Goal: Navigation & Orientation: Understand site structure

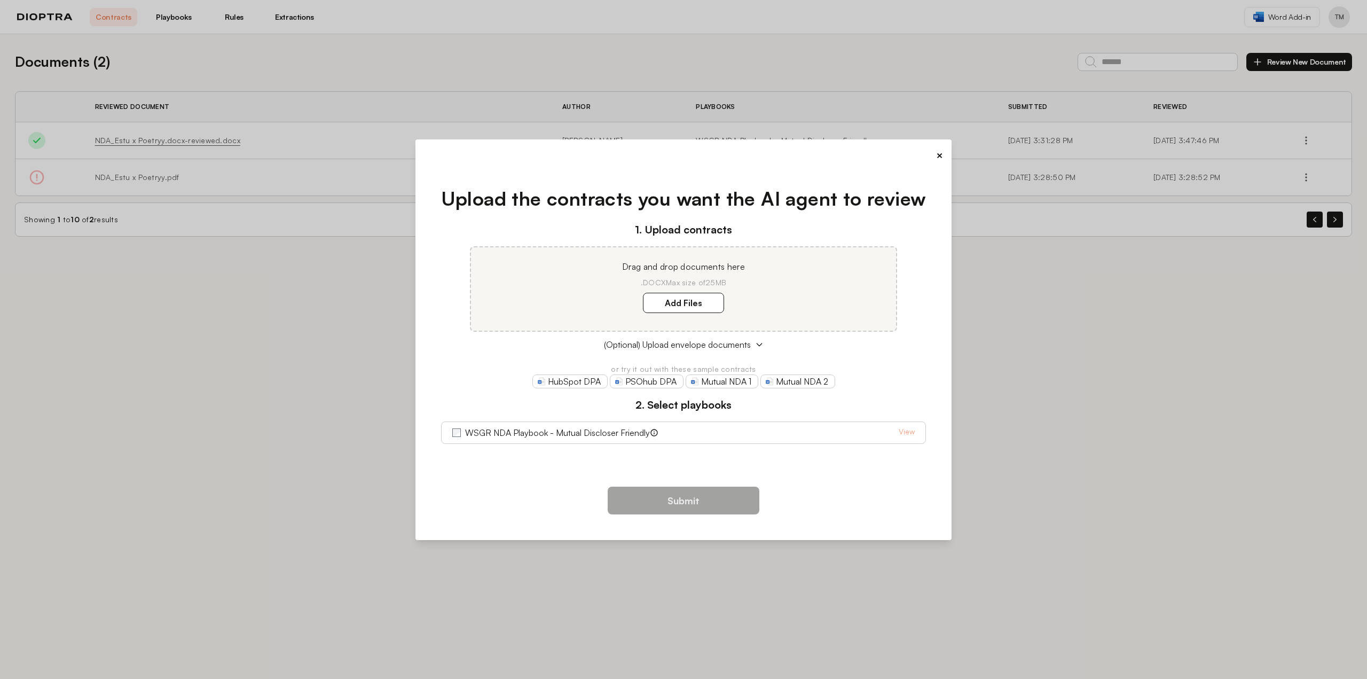
click at [938, 155] on button "×" at bounding box center [939, 155] width 7 height 15
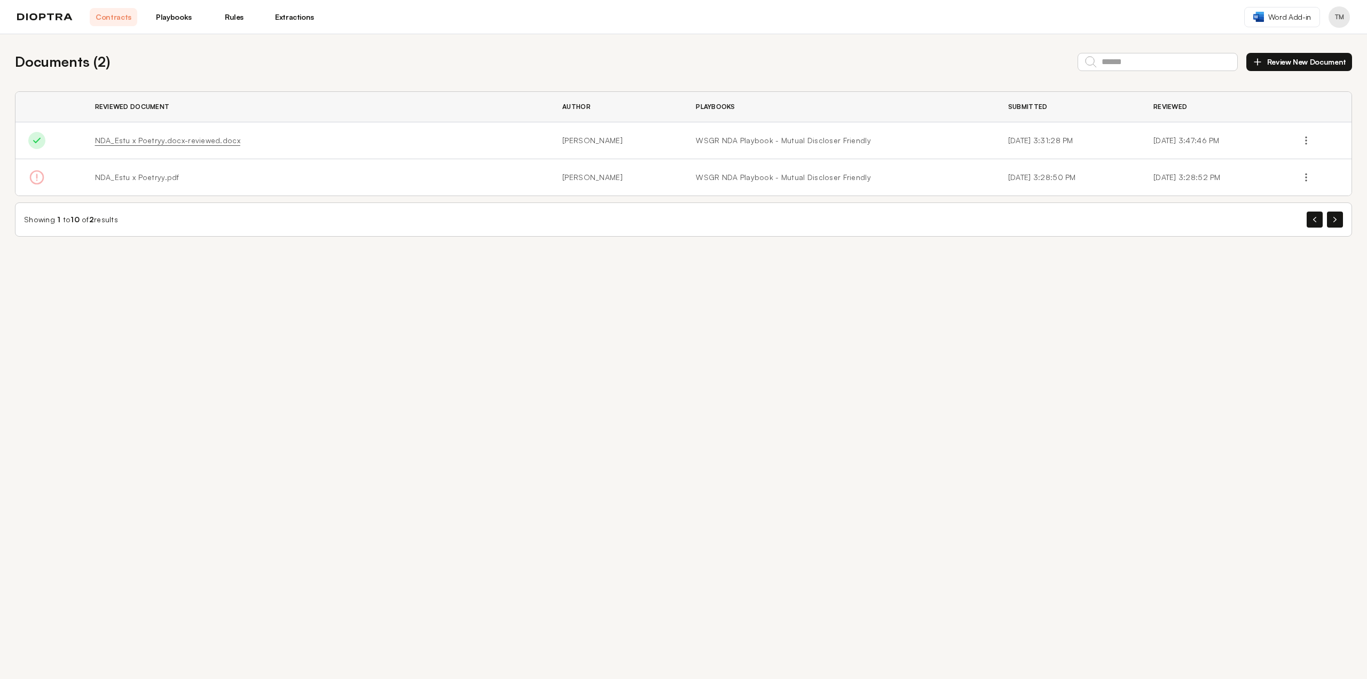
click at [661, 368] on div "Documents ( 2 ) Review New Document Reviewed Document Author Playbooks Submitte…" at bounding box center [683, 356] width 1367 height 645
click at [168, 17] on link "Playbooks" at bounding box center [174, 17] width 48 height 18
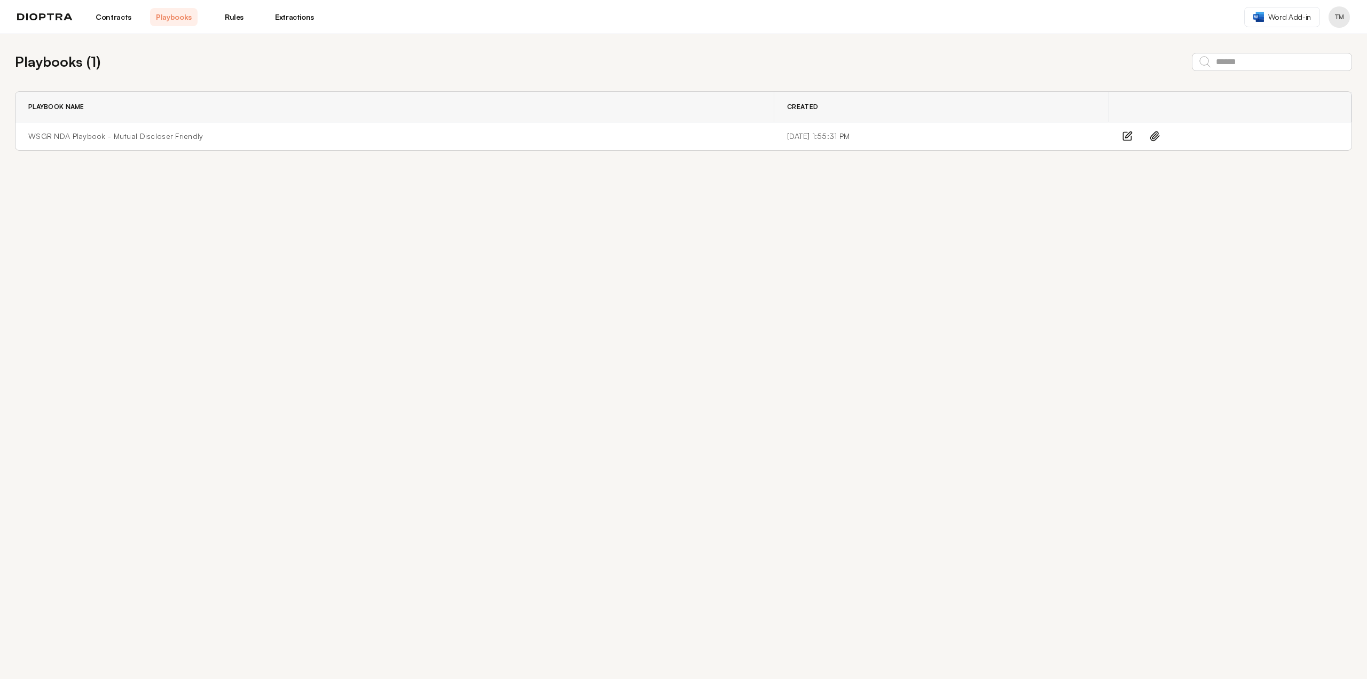
click at [239, 15] on link "Rules" at bounding box center [234, 17] width 48 height 18
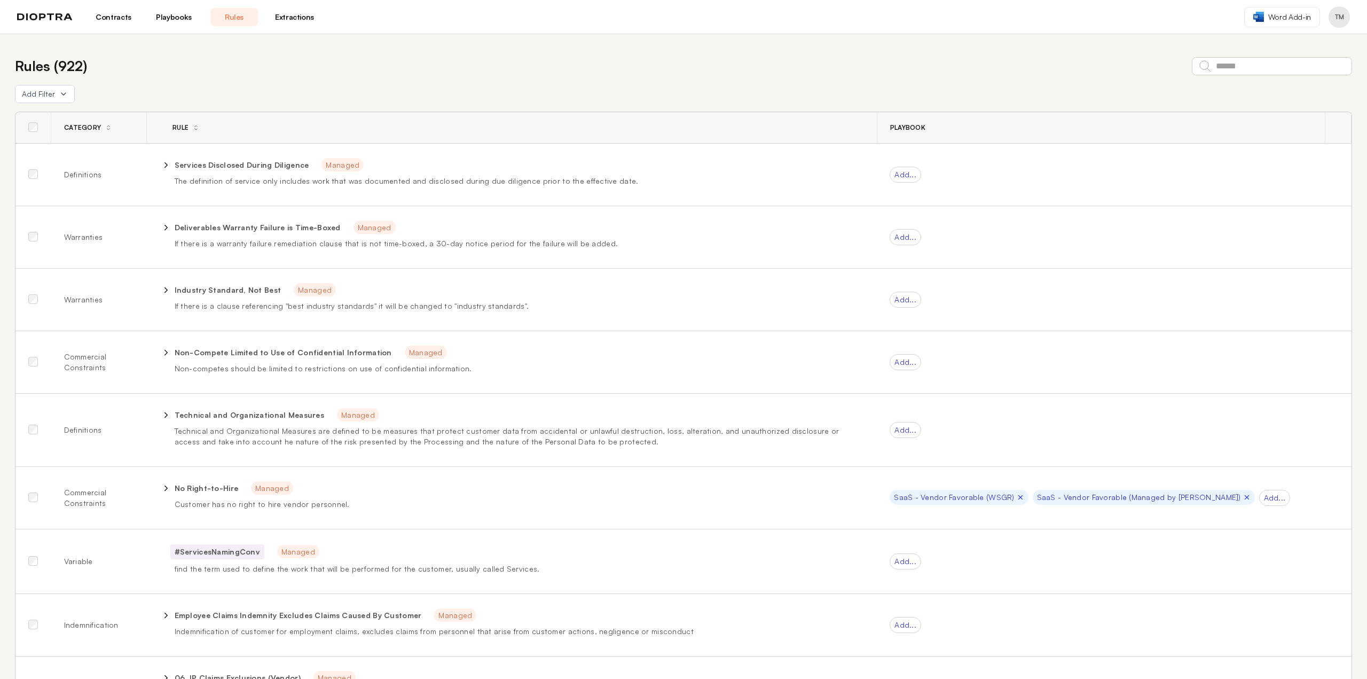
click at [440, 71] on div "Rules ( 922 )" at bounding box center [684, 66] width 1338 height 21
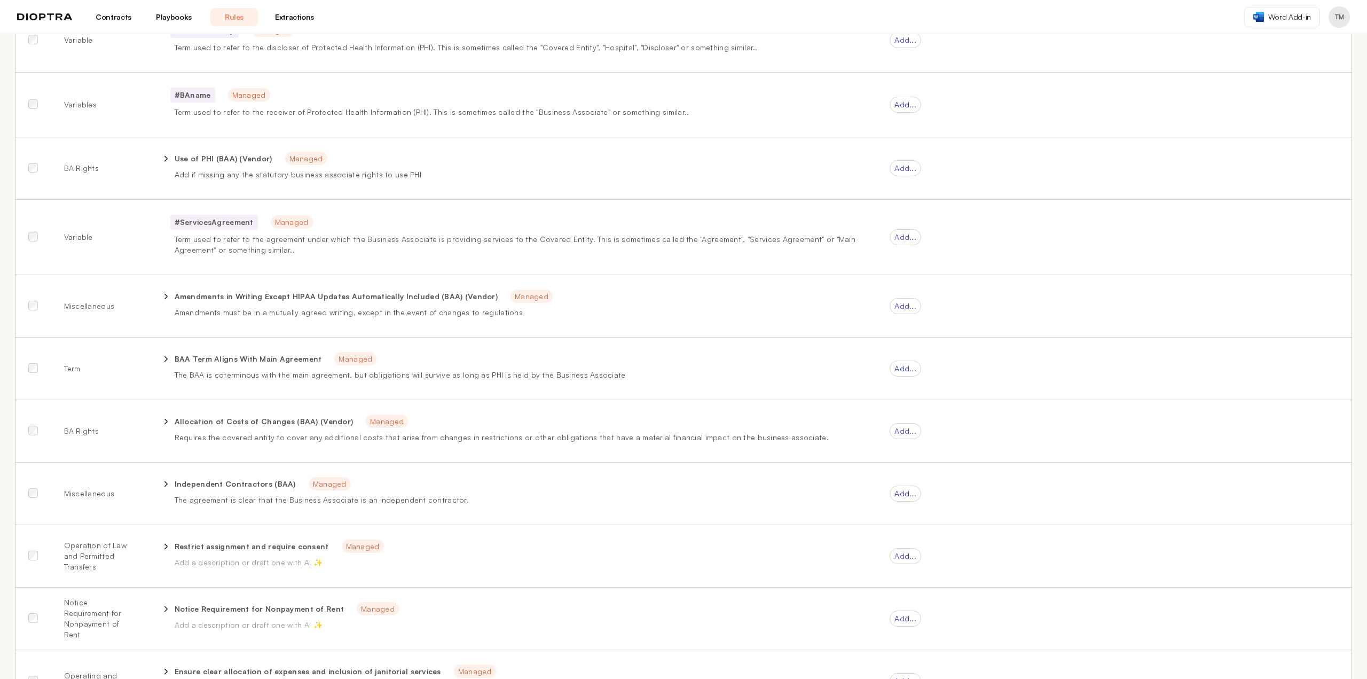
scroll to position [962, 0]
